Goal: Complete application form: Complete application form

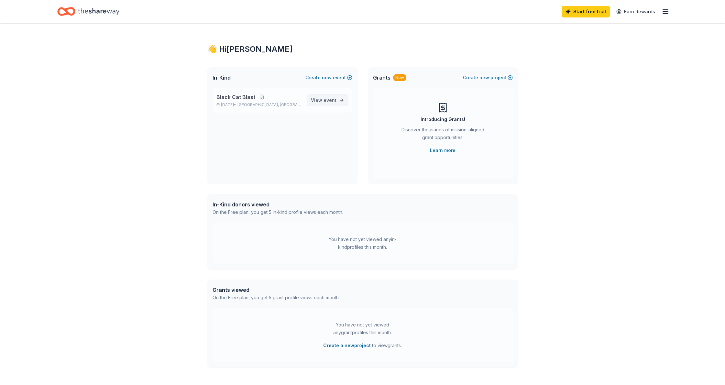
click at [323, 99] on span "View event" at bounding box center [324, 100] width 26 height 8
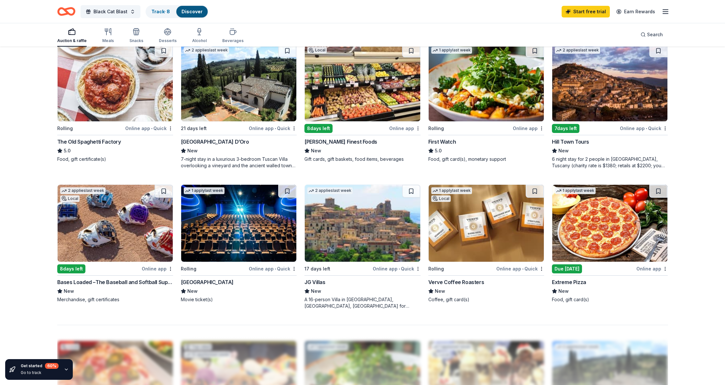
scroll to position [350, 0]
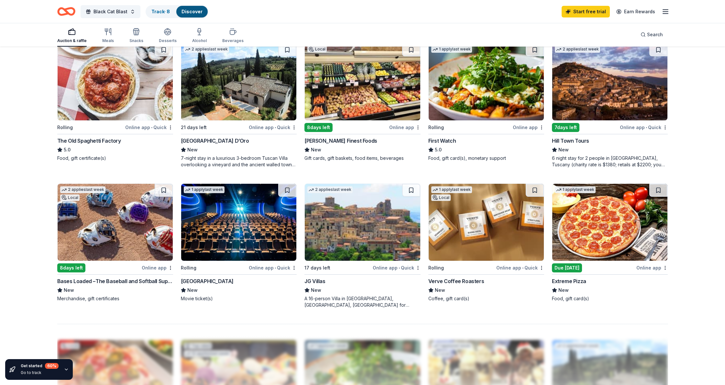
click at [506, 267] on div "Online app • Quick" at bounding box center [520, 268] width 48 height 8
click at [131, 224] on img at bounding box center [115, 222] width 115 height 77
click at [162, 191] on button at bounding box center [164, 190] width 18 height 13
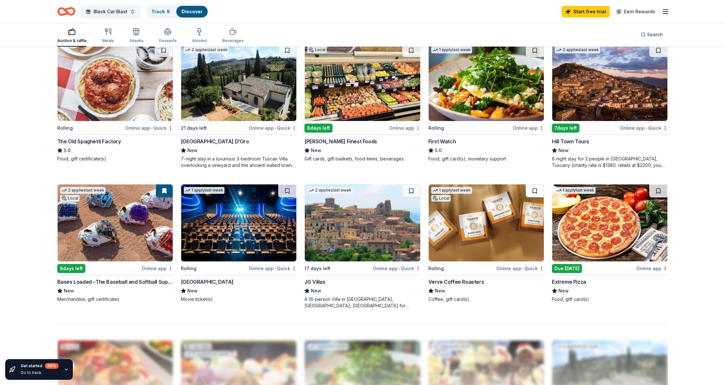
click at [535, 190] on button at bounding box center [535, 190] width 18 height 13
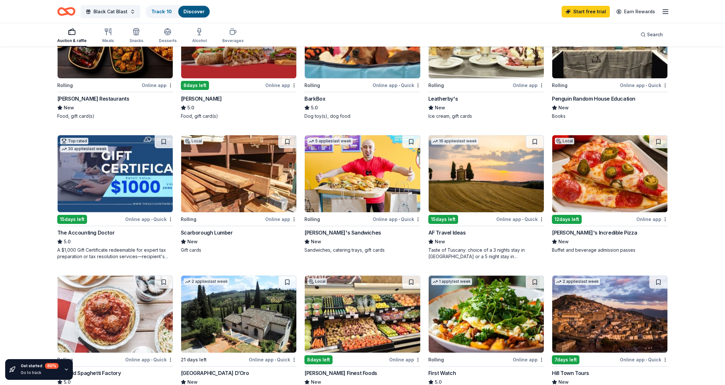
scroll to position [168, 0]
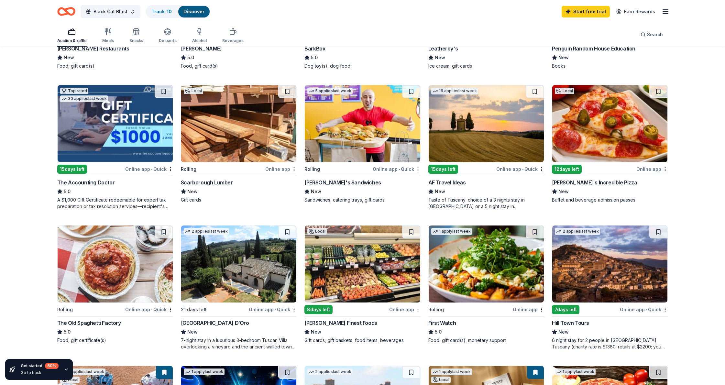
click at [131, 269] on img at bounding box center [115, 263] width 115 height 77
click at [168, 232] on button at bounding box center [164, 231] width 18 height 13
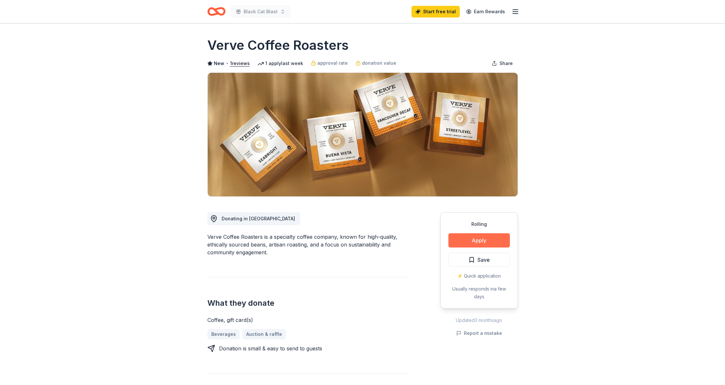
click at [483, 242] on button "Apply" at bounding box center [478, 240] width 61 height 14
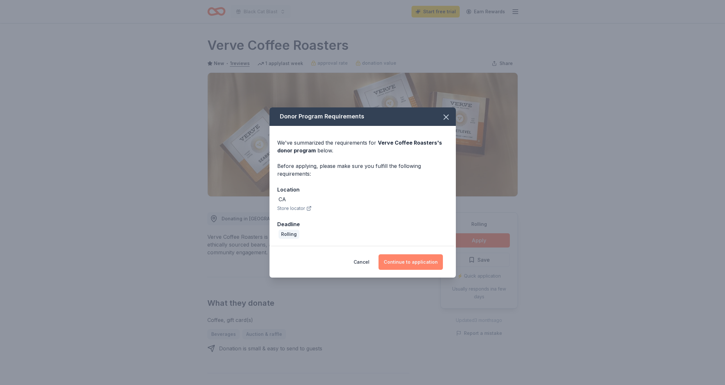
click at [410, 262] on button "Continue to application" at bounding box center [410, 262] width 64 height 16
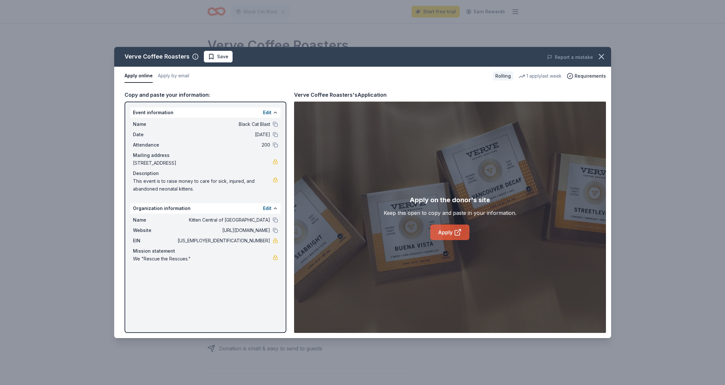
click at [447, 228] on link "Apply" at bounding box center [449, 232] width 39 height 16
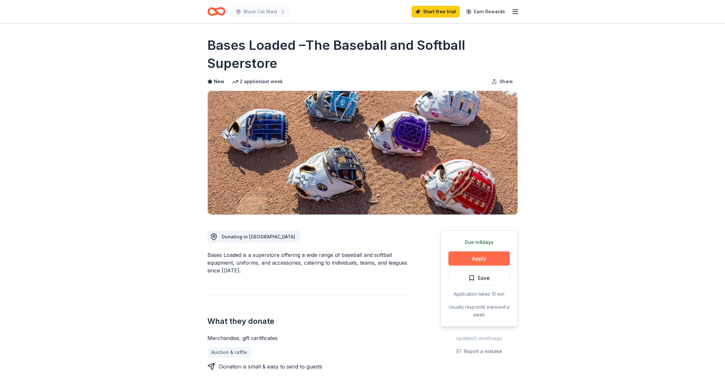
click at [468, 257] on button "Apply" at bounding box center [478, 258] width 61 height 14
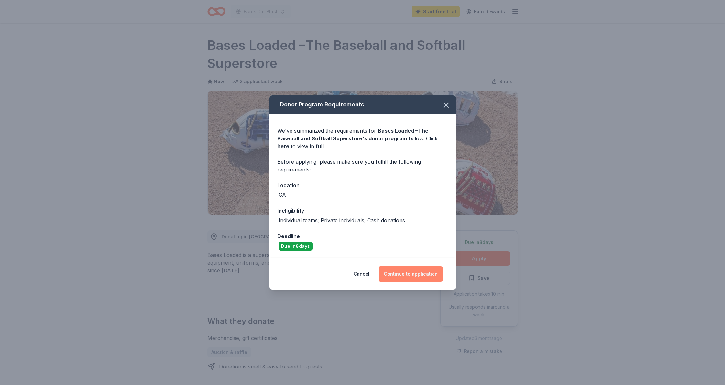
click at [405, 273] on button "Continue to application" at bounding box center [410, 274] width 64 height 16
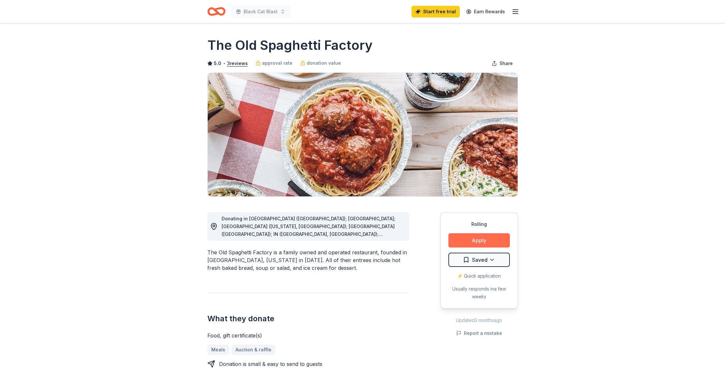
click at [484, 234] on button "Apply" at bounding box center [478, 240] width 61 height 14
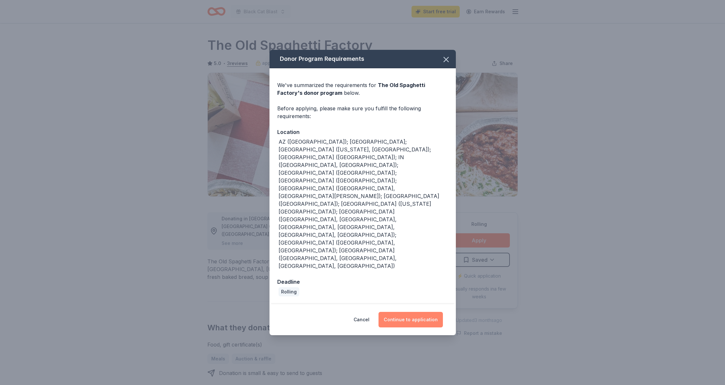
click at [422, 312] on button "Continue to application" at bounding box center [410, 320] width 64 height 16
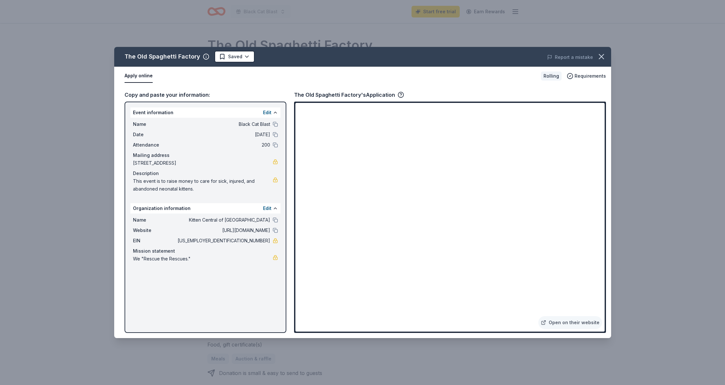
drag, startPoint x: 604, startPoint y: 54, endPoint x: 609, endPoint y: 68, distance: 15.4
click at [604, 54] on icon "button" at bounding box center [601, 56] width 9 height 9
